Goal: Task Accomplishment & Management: Manage account settings

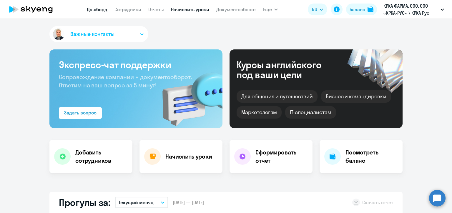
select select "30"
click at [194, 8] on link "Начислить уроки" at bounding box center [190, 9] width 38 height 6
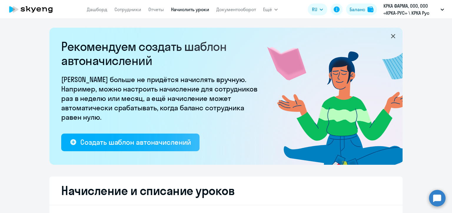
select select "10"
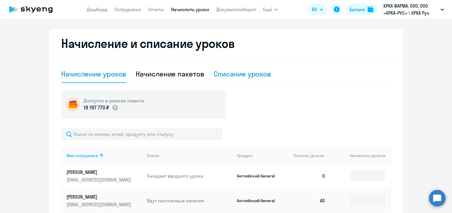
click at [231, 75] on div "Списание уроков" at bounding box center [243, 73] width 58 height 9
select select "10"
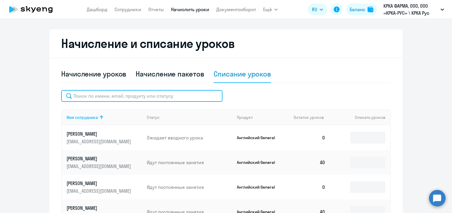
click at [169, 99] on input "text" at bounding box center [141, 96] width 161 height 12
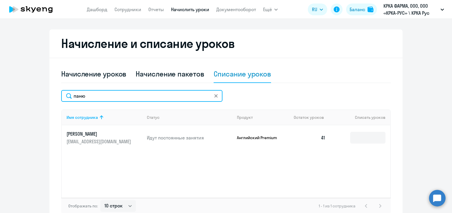
type input "паню"
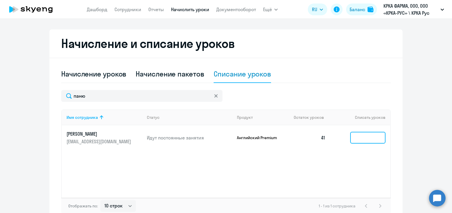
click at [365, 138] on input at bounding box center [367, 138] width 35 height 12
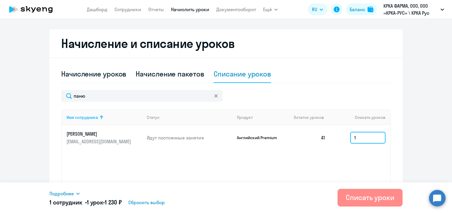
type input "1"
click at [376, 201] on div "Списать уроки" at bounding box center [370, 197] width 49 height 9
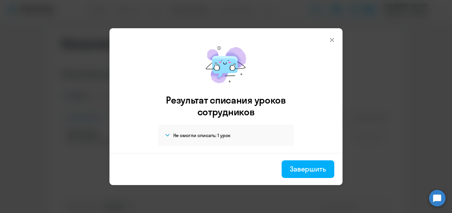
click at [174, 134] on h4 "Не смогли списать: 1 урок" at bounding box center [201, 135] width 57 height 6
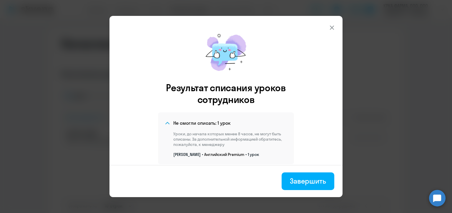
click at [330, 27] on icon at bounding box center [332, 27] width 7 height 7
